Goal: Information Seeking & Learning: Find specific page/section

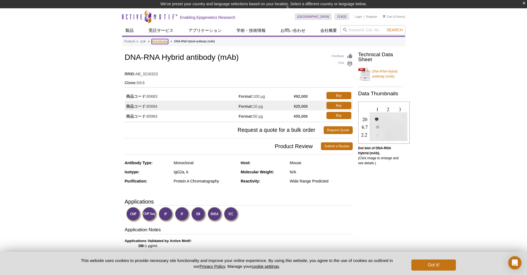
click at [166, 43] on link "All Antibodies" at bounding box center [160, 41] width 17 height 5
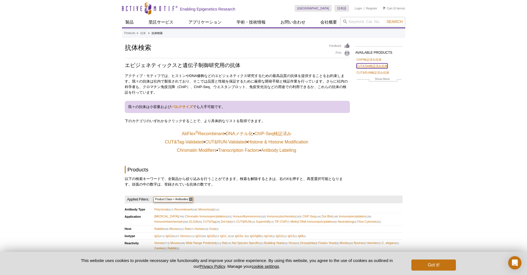
click at [374, 68] on link "CUT&Tag検証済み抗体" at bounding box center [371, 65] width 31 height 5
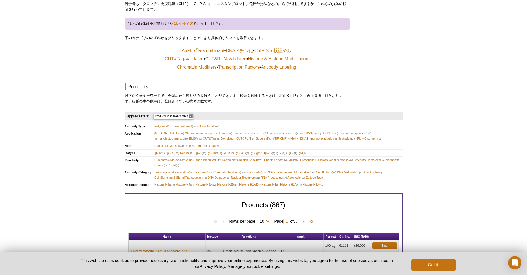
scroll to position [166, 0]
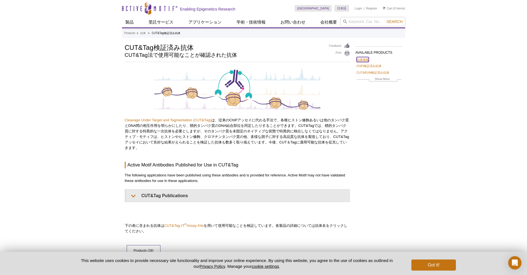
click at [366, 57] on link "抗体検索" at bounding box center [362, 59] width 12 height 5
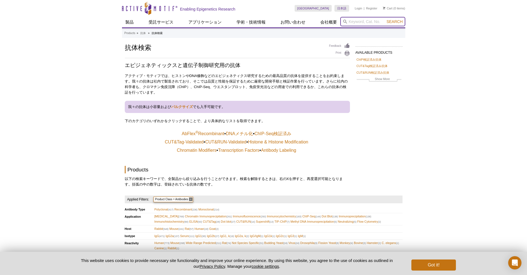
click at [377, 23] on input "search" at bounding box center [372, 21] width 65 height 9
type input "MLH1"
click at [385, 19] on button "Search" at bounding box center [394, 21] width 19 height 5
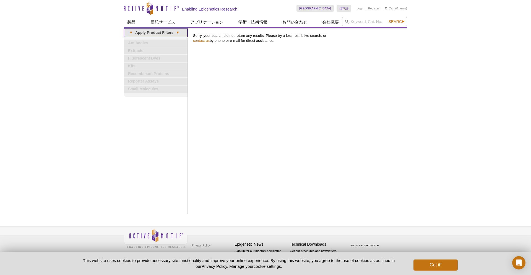
click at [168, 32] on link "▾ Apply Product Filters ▾" at bounding box center [156, 32] width 64 height 9
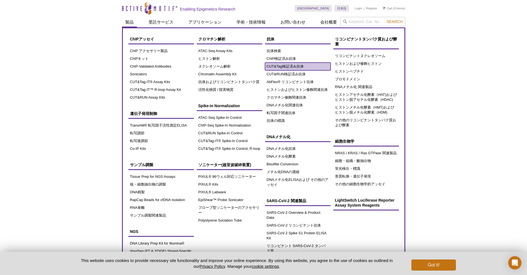
click at [298, 66] on link "CUT&Tag検証済み抗体" at bounding box center [298, 67] width 66 height 8
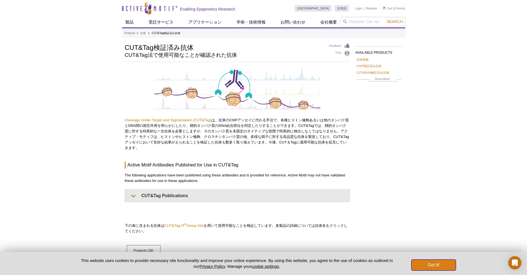
click at [436, 263] on button "Got it!" at bounding box center [433, 264] width 44 height 11
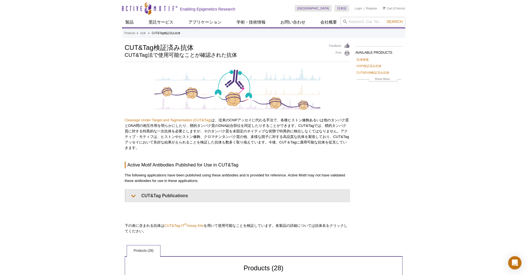
scroll to position [199, 0]
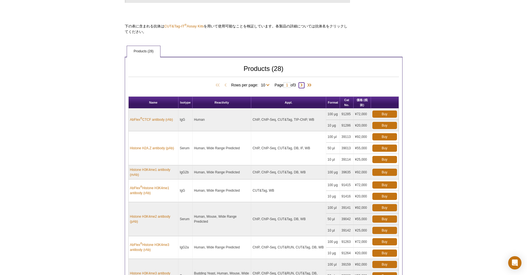
click at [301, 85] on span at bounding box center [302, 85] width 6 height 6
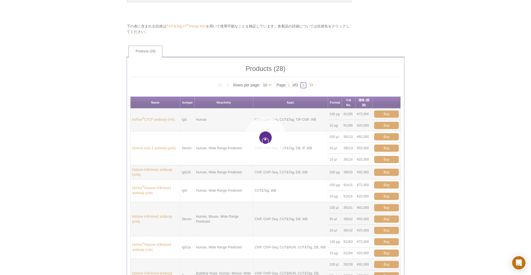
type input "2"
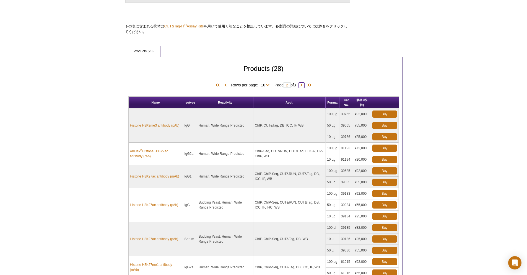
click at [303, 83] on span at bounding box center [302, 85] width 6 height 6
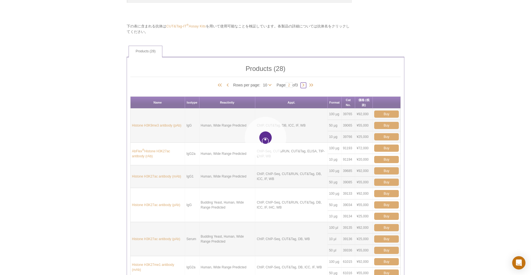
type input "3"
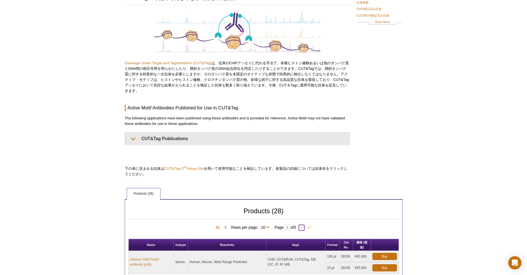
scroll to position [0, 0]
